Goal: Connect with others: Connect with others

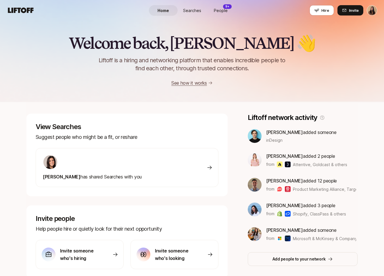
click at [199, 86] on p "See how it works" at bounding box center [189, 82] width 36 height 7
click at [197, 82] on link "See how it works" at bounding box center [189, 83] width 36 height 6
click at [188, 5] on link "Searches" at bounding box center [192, 10] width 29 height 11
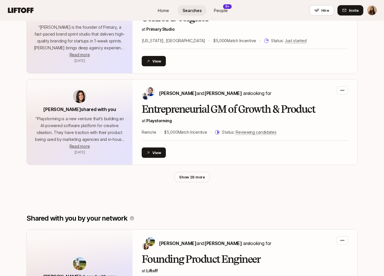
scroll to position [376, 0]
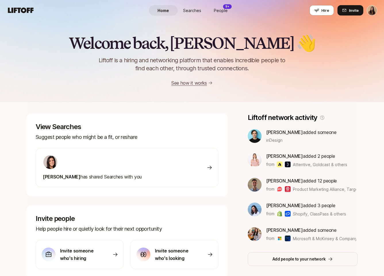
click at [296, 133] on p "[PERSON_NAME] added someone" at bounding box center [301, 132] width 70 height 7
click at [279, 129] on p "[PERSON_NAME] added someone" at bounding box center [301, 132] width 70 height 7
click at [255, 135] on img at bounding box center [255, 136] width 14 height 14
click at [222, 9] on span "People" at bounding box center [221, 10] width 14 height 6
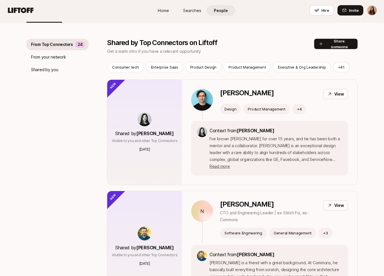
scroll to position [59, 0]
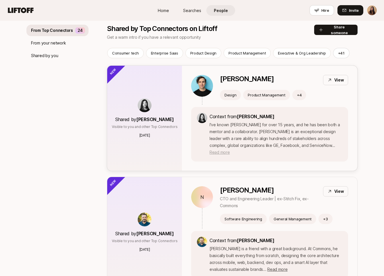
click at [230, 150] on span "Read more" at bounding box center [219, 152] width 20 height 5
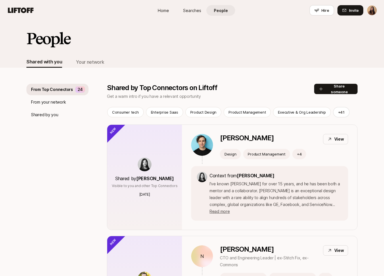
scroll to position [59, 0]
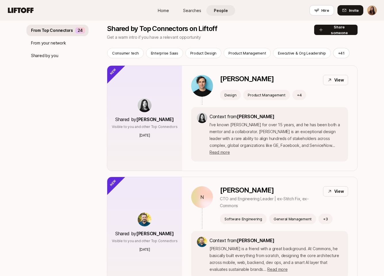
click at [230, 150] on span "Read more" at bounding box center [219, 152] width 20 height 5
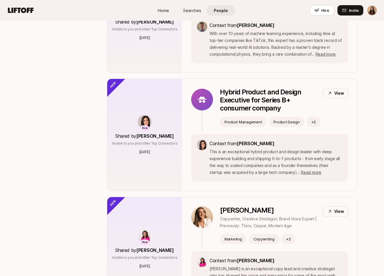
scroll to position [875, 0]
click at [328, 8] on span "Hire" at bounding box center [325, 10] width 8 height 6
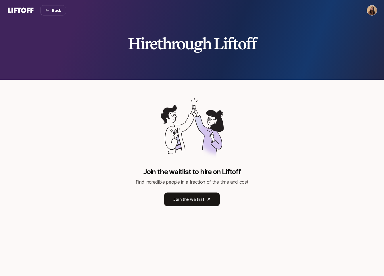
scroll to position [875, 0]
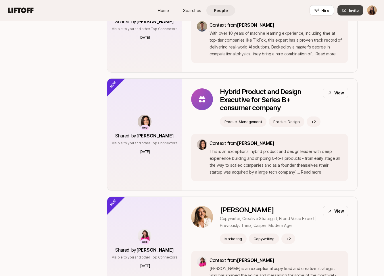
click at [353, 7] on button "Invite" at bounding box center [350, 10] width 26 height 10
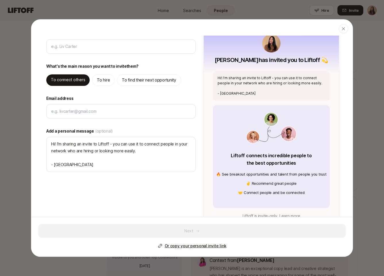
scroll to position [0, 0]
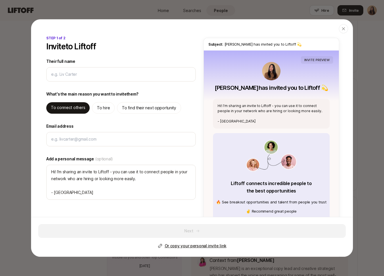
type textarea "x"
click at [313, 56] on div "INVITE PREVIEW [PERSON_NAME] has invited you to Liftoff 💫 Hi! I'm sharing an in…" at bounding box center [271, 156] width 135 height 211
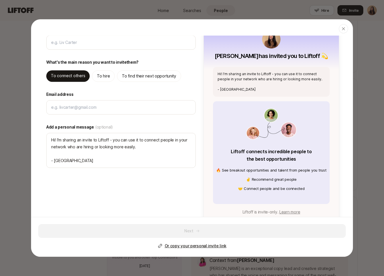
scroll to position [51, 0]
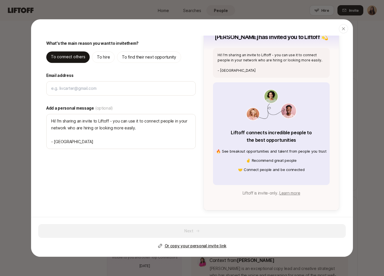
click at [213, 245] on p "Or copy your personal invite link" at bounding box center [196, 246] width 62 height 7
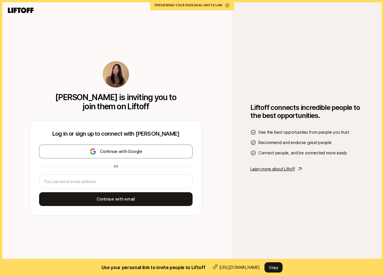
click at [274, 196] on div "Liftoff connects incredible people to the best opportunities. See the best oppo…" at bounding box center [308, 138] width 152 height 276
